Goal: Task Accomplishment & Management: Complete application form

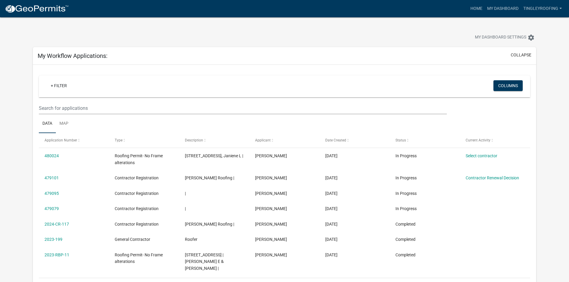
scroll to position [215, 0]
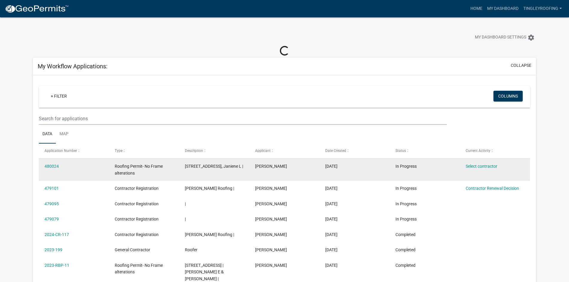
click at [120, 171] on span "Roofing Permit- No Frame alterations" at bounding box center [139, 170] width 48 height 12
click at [51, 167] on link "480024" at bounding box center [52, 166] width 14 height 5
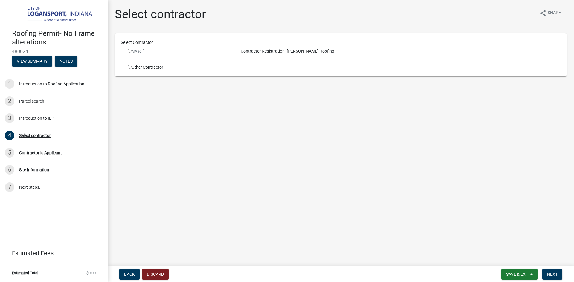
click at [131, 48] on div "Myself" at bounding box center [179, 51] width 102 height 6
click at [132, 273] on span "Back" at bounding box center [129, 274] width 11 height 5
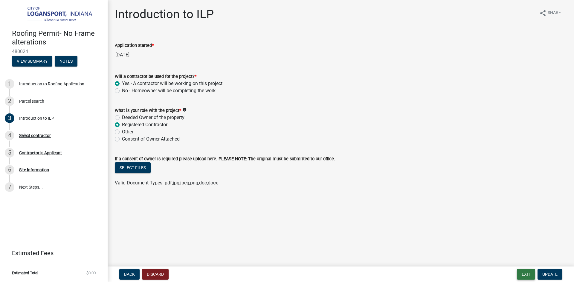
click at [520, 270] on button "Exit" at bounding box center [526, 274] width 18 height 11
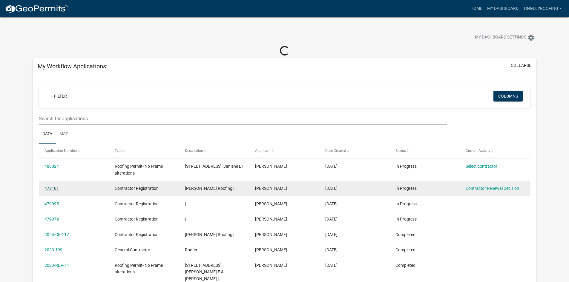
click at [54, 187] on link "479101" at bounding box center [52, 188] width 14 height 5
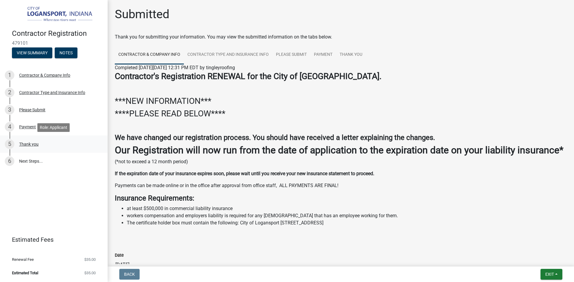
click at [36, 143] on div "Thank you" at bounding box center [28, 144] width 19 height 4
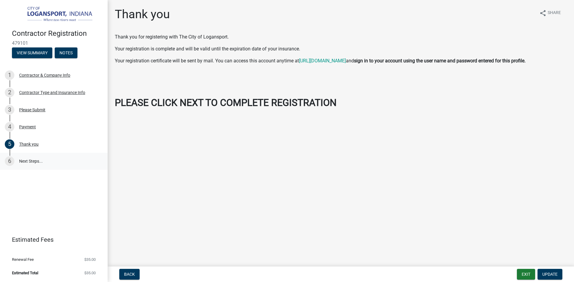
click at [33, 161] on link "6 Next Steps..." at bounding box center [54, 161] width 108 height 17
click at [32, 150] on link "5 Thank you" at bounding box center [54, 144] width 108 height 17
click at [539, 274] on button "Update" at bounding box center [549, 274] width 25 height 11
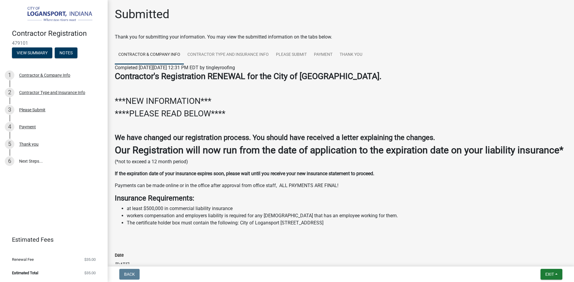
click at [540, 274] on div "Exit Save Save & Exit" at bounding box center [551, 274] width 22 height 11
click at [548, 279] on button "Exit" at bounding box center [551, 274] width 22 height 11
click at [534, 261] on button "Save & Exit" at bounding box center [538, 259] width 48 height 14
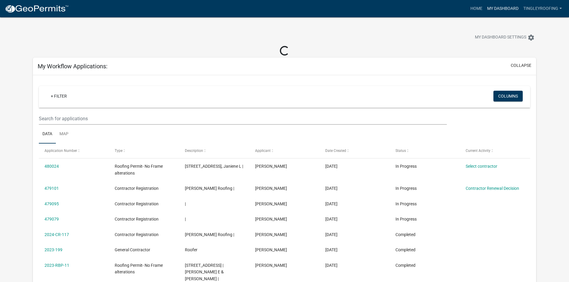
click at [511, 6] on link "My Dashboard" at bounding box center [503, 8] width 36 height 11
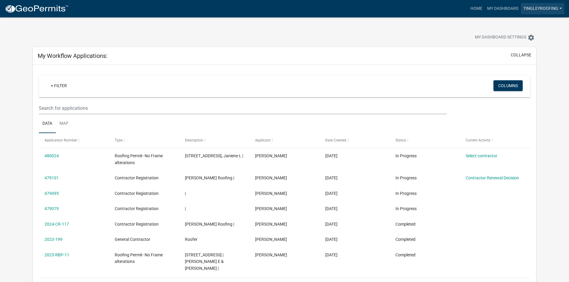
click at [532, 7] on link "tingleyroofing" at bounding box center [542, 8] width 43 height 11
click at [501, 10] on link "My Dashboard" at bounding box center [503, 8] width 36 height 11
click at [528, 54] on button "collapse" at bounding box center [521, 55] width 21 height 6
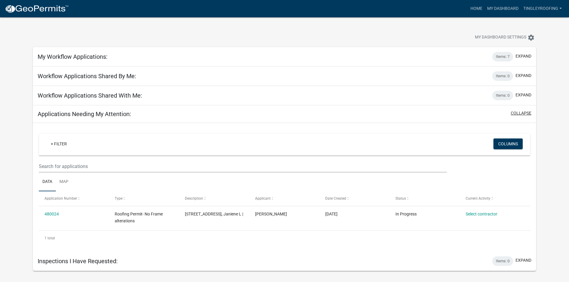
click at [523, 115] on button "collapse" at bounding box center [521, 113] width 21 height 6
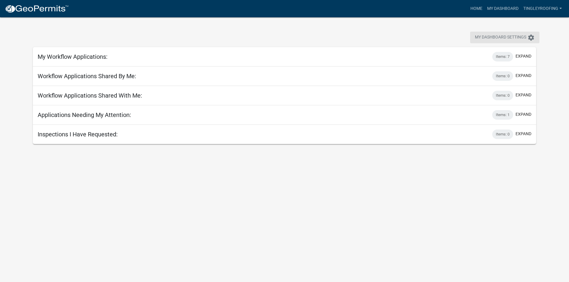
click at [532, 37] on icon "settings" at bounding box center [531, 37] width 7 height 7
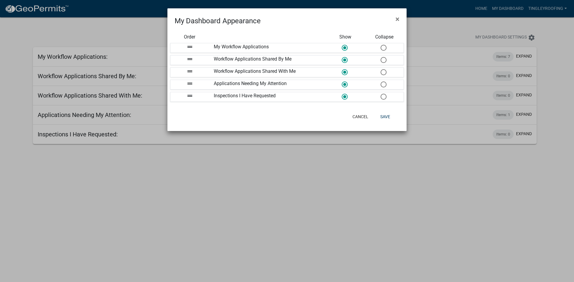
click at [526, 37] on ngb-modal-window "My Dashboard Appearance × Order Show Collapse drag_handle My Workflow Applicati…" at bounding box center [287, 141] width 574 height 282
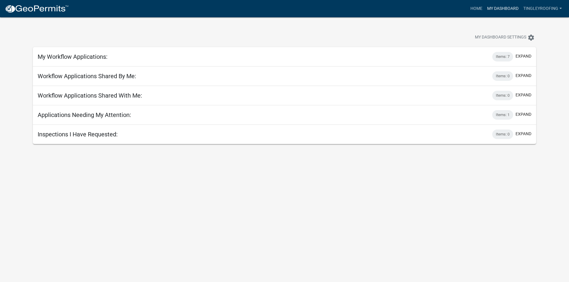
click at [500, 9] on link "My Dashboard" at bounding box center [503, 8] width 36 height 11
click at [561, 9] on link "tingleyroofing" at bounding box center [542, 8] width 43 height 11
click at [525, 63] on link "Logout" at bounding box center [538, 58] width 51 height 14
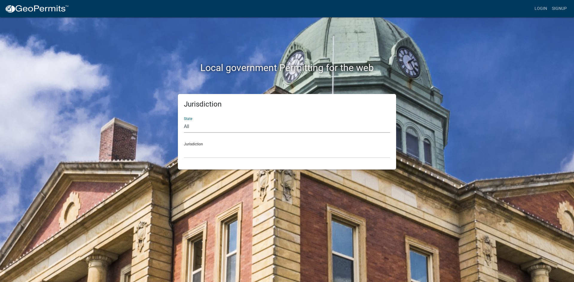
click at [196, 123] on select "All [US_STATE] [US_STATE] [US_STATE] [US_STATE] [US_STATE] [US_STATE] [US_STATE…" at bounding box center [287, 127] width 206 height 12
select select "[US_STATE]"
click at [184, 121] on select "All [US_STATE] [US_STATE] [US_STATE] [US_STATE] [US_STATE] [US_STATE] [US_STATE…" at bounding box center [287, 127] width 206 height 12
click at [198, 148] on select "City of [GEOGRAPHIC_DATA], [US_STATE] City of [GEOGRAPHIC_DATA], [US_STATE] Cit…" at bounding box center [287, 152] width 206 height 12
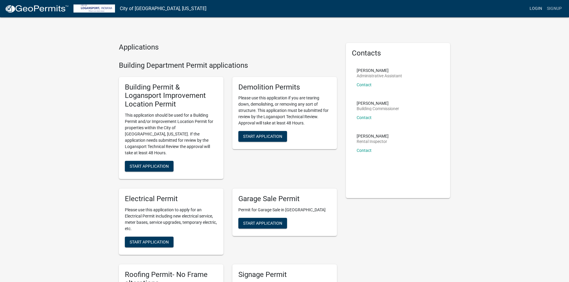
click at [529, 10] on link "Login" at bounding box center [535, 8] width 17 height 11
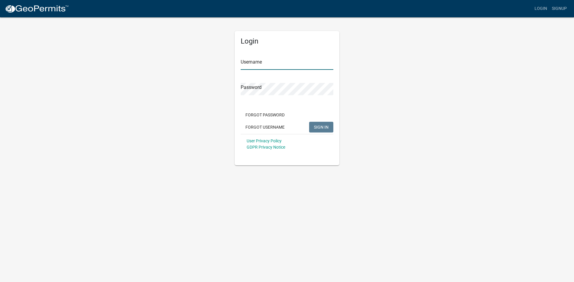
click at [259, 68] on input "Username" at bounding box center [287, 64] width 93 height 12
type input "[EMAIL_ADDRESS][DOMAIN_NAME]"
click at [309, 122] on button "SIGN IN" at bounding box center [321, 127] width 24 height 11
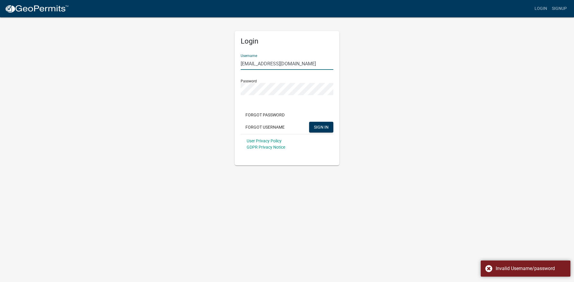
click at [279, 61] on input "[EMAIL_ADDRESS][DOMAIN_NAME]" at bounding box center [287, 64] width 93 height 12
click at [292, 65] on input "[EMAIL_ADDRESS][DOMAIN_NAME]" at bounding box center [287, 64] width 93 height 12
drag, startPoint x: 300, startPoint y: 61, endPoint x: 133, endPoint y: 65, distance: 167.1
click at [133, 65] on div "Login Username [EMAIL_ADDRESS][DOMAIN_NAME] Password Forgot Password Forgot Use…" at bounding box center [287, 91] width 341 height 149
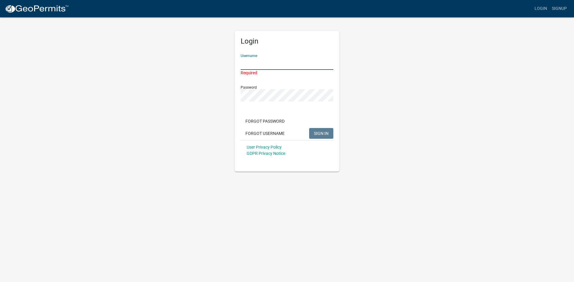
click at [261, 66] on input "Username" at bounding box center [287, 64] width 93 height 12
type input "[EMAIL_ADDRESS][DOMAIN_NAME]"
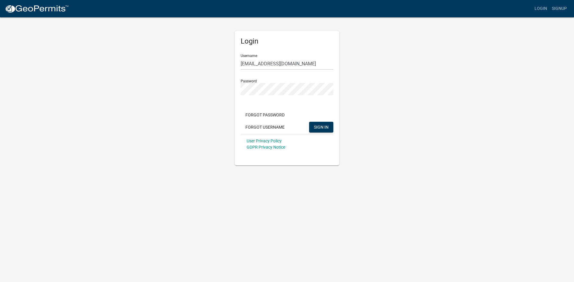
click at [318, 136] on div "User Privacy Policy GDPR Privacy Notice" at bounding box center [287, 144] width 93 height 20
click at [325, 126] on span "SIGN IN" at bounding box center [321, 127] width 15 height 5
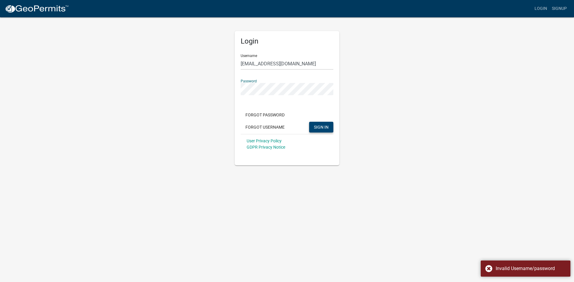
click at [152, 91] on div "Login Username [EMAIL_ADDRESS][DOMAIN_NAME] Password Forgot Password Forgot Use…" at bounding box center [287, 91] width 341 height 149
click at [309, 122] on button "SIGN IN" at bounding box center [321, 127] width 24 height 11
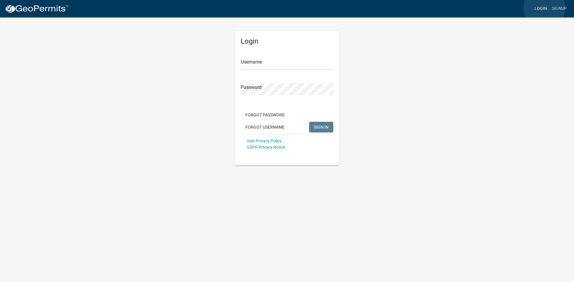
click at [544, 8] on link "Login" at bounding box center [540, 8] width 17 height 11
click at [250, 63] on input "Username" at bounding box center [287, 64] width 93 height 12
click at [309, 122] on button "SIGN IN" at bounding box center [321, 127] width 24 height 11
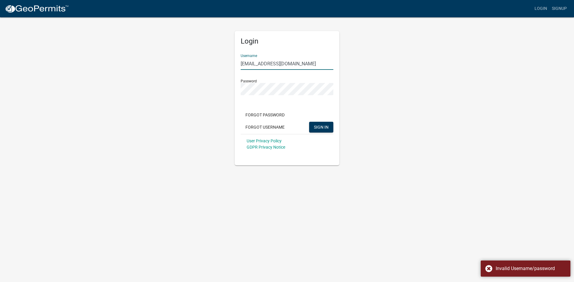
click at [282, 63] on input "[EMAIL_ADDRESS][DOMAIN_NAME]" at bounding box center [287, 64] width 93 height 12
drag, startPoint x: 284, startPoint y: 63, endPoint x: 177, endPoint y: 60, distance: 107.3
click at [177, 60] on div "Login Username [EMAIL_ADDRESS][DOMAIN_NAME] Password Forgot Password Forgot Use…" at bounding box center [287, 91] width 341 height 149
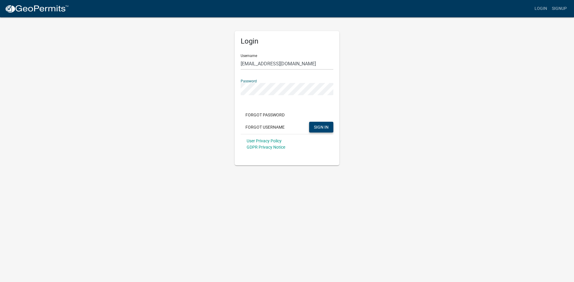
click at [327, 129] on span "SIGN IN" at bounding box center [321, 127] width 15 height 5
click at [71, 97] on app-login-view "more_horiz Login Signup Login Username [EMAIL_ADDRESS][DOMAIN_NAME] Password Fo…" at bounding box center [287, 83] width 574 height 166
click at [322, 128] on span "SIGN IN" at bounding box center [321, 127] width 15 height 5
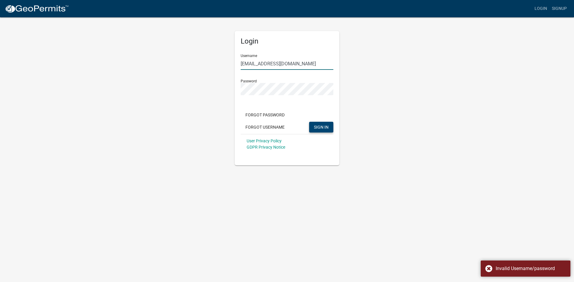
click at [304, 66] on input "[EMAIL_ADDRESS][DOMAIN_NAME]" at bounding box center [287, 64] width 93 height 12
drag, startPoint x: 304, startPoint y: 66, endPoint x: 138, endPoint y: 77, distance: 165.6
click at [138, 77] on div "Login Username [EMAIL_ADDRESS][DOMAIN_NAME] Password Forgot Password Forgot Use…" at bounding box center [287, 91] width 341 height 149
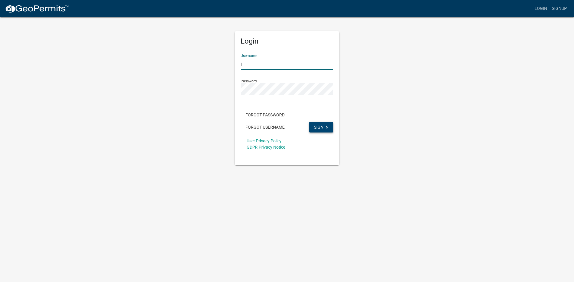
type input "[EMAIL_ADDRESS][DOMAIN_NAME]"
click at [325, 127] on span "SIGN IN" at bounding box center [321, 127] width 15 height 5
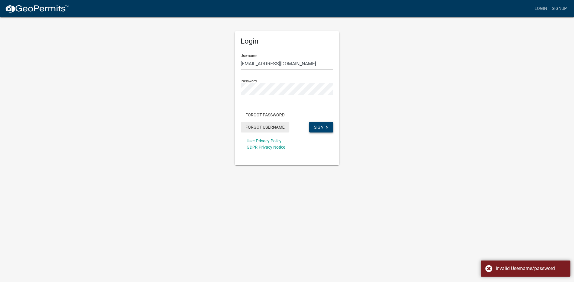
click at [266, 128] on button "Forgot Username" at bounding box center [265, 127] width 49 height 11
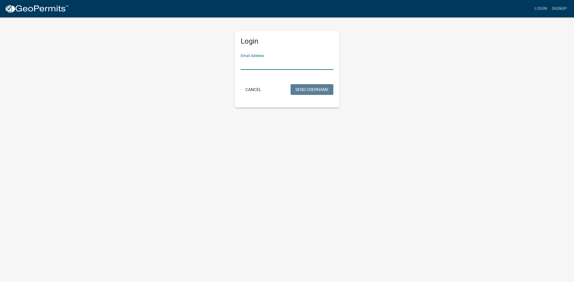
click at [245, 66] on input "Email Address" at bounding box center [287, 64] width 93 height 12
type input "[EMAIL_ADDRESS][DOMAIN_NAME]"
click at [314, 88] on button "Send Username" at bounding box center [311, 89] width 43 height 11
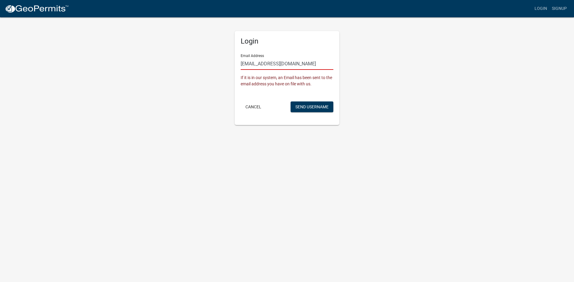
click at [305, 65] on input "[EMAIL_ADDRESS][DOMAIN_NAME]" at bounding box center [287, 64] width 93 height 12
click at [255, 110] on button "Cancel" at bounding box center [253, 107] width 25 height 11
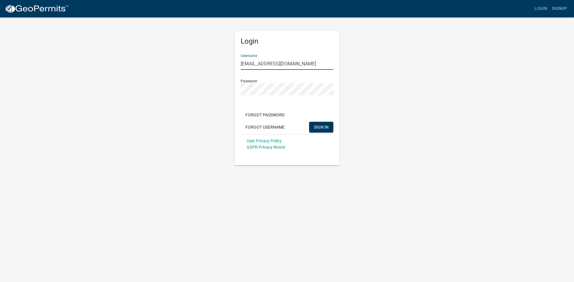
drag, startPoint x: 293, startPoint y: 64, endPoint x: 209, endPoint y: 74, distance: 84.8
click at [209, 74] on div "Login Username [EMAIL_ADDRESS][DOMAIN_NAME] Password Forgot Password Forgot Use…" at bounding box center [287, 91] width 341 height 149
type input "tingleyroofing"
click at [325, 125] on span "SIGN IN" at bounding box center [321, 127] width 15 height 5
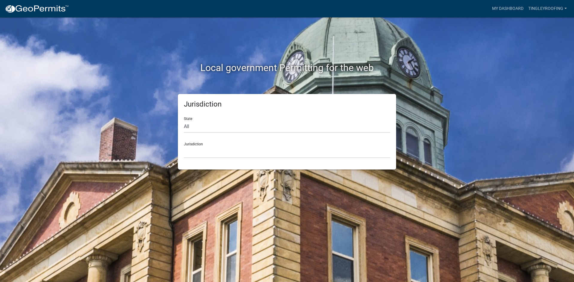
click at [200, 116] on div "State All [US_STATE] [US_STATE] [US_STATE] [US_STATE] [US_STATE] [US_STATE] [US…" at bounding box center [287, 122] width 206 height 21
click at [202, 130] on select "All [US_STATE] [US_STATE] [US_STATE] [US_STATE] [US_STATE] [US_STATE] [US_STATE…" at bounding box center [287, 127] width 206 height 12
select select "[US_STATE]"
click at [184, 121] on select "All [US_STATE] [US_STATE] [US_STATE] [US_STATE] [US_STATE] [US_STATE] [US_STATE…" at bounding box center [287, 127] width 206 height 12
click at [196, 155] on select "City of [GEOGRAPHIC_DATA], [US_STATE] City of [GEOGRAPHIC_DATA], [US_STATE] Cit…" at bounding box center [287, 152] width 206 height 12
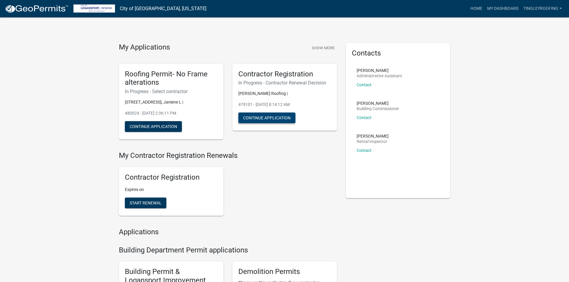
click at [258, 118] on button "Continue Application" at bounding box center [266, 118] width 57 height 11
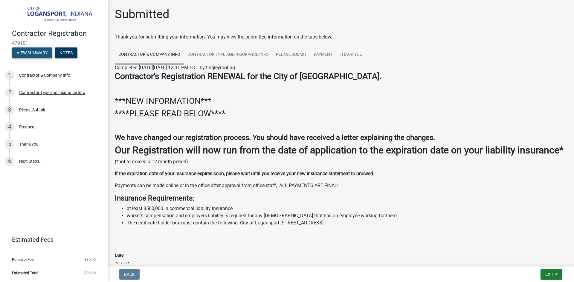
click at [30, 54] on button "View Summary" at bounding box center [32, 53] width 40 height 11
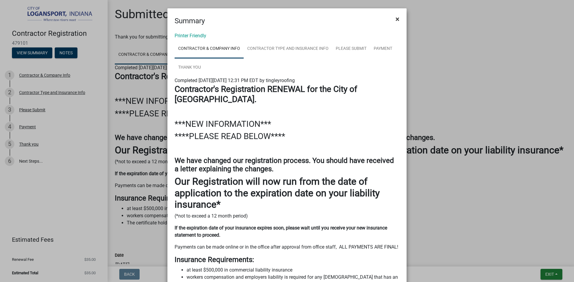
click at [397, 20] on button "×" at bounding box center [397, 19] width 13 height 17
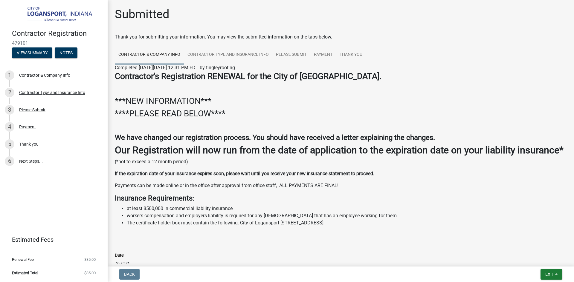
click at [540, 273] on div "Exit Save Save & Exit" at bounding box center [551, 274] width 22 height 11
click at [548, 276] on span "Exit" at bounding box center [549, 274] width 9 height 5
click at [536, 262] on button "Save & Exit" at bounding box center [538, 259] width 48 height 14
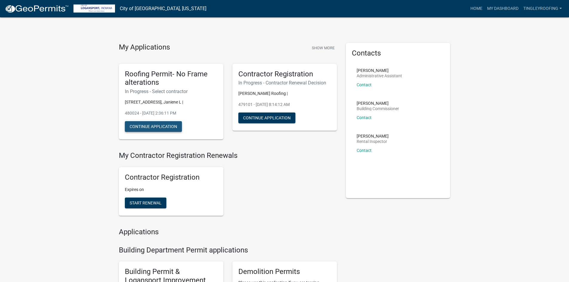
click at [152, 126] on button "Continue Application" at bounding box center [153, 126] width 57 height 11
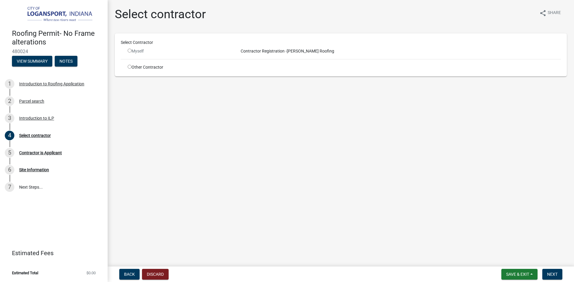
click at [129, 53] on div "Myself" at bounding box center [179, 51] width 102 height 6
click at [527, 271] on button "Save & Exit" at bounding box center [519, 274] width 36 height 11
click at [521, 260] on button "Save & Exit" at bounding box center [513, 259] width 48 height 14
